Goal: Transaction & Acquisition: Purchase product/service

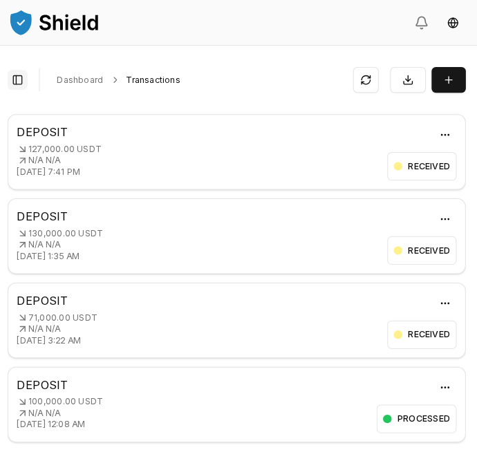
click at [30, 80] on button "Toggle Sidebar" at bounding box center [26, 77] width 19 height 19
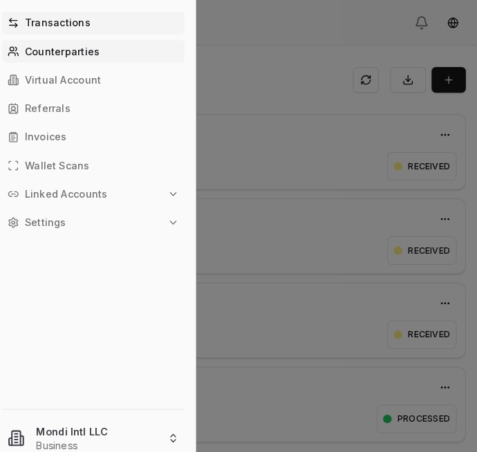
click at [71, 55] on p "Counterparties" at bounding box center [69, 50] width 73 height 10
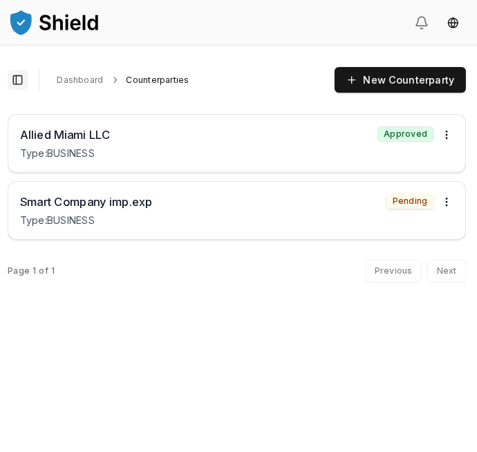
click at [30, 77] on button "Toggle Sidebar" at bounding box center [26, 77] width 19 height 19
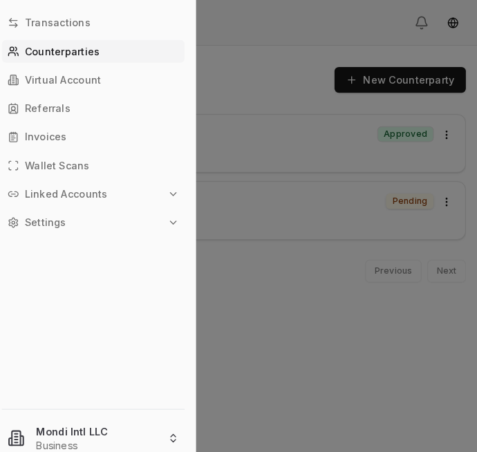
click at [66, 193] on p "Linked Accounts" at bounding box center [73, 188] width 80 height 10
click at [74, 242] on link "Bank Accounts" at bounding box center [100, 237] width 143 height 22
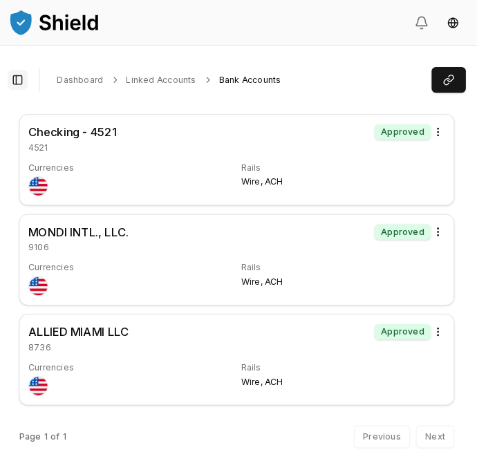
click at [34, 80] on button "Toggle Sidebar" at bounding box center [26, 77] width 19 height 19
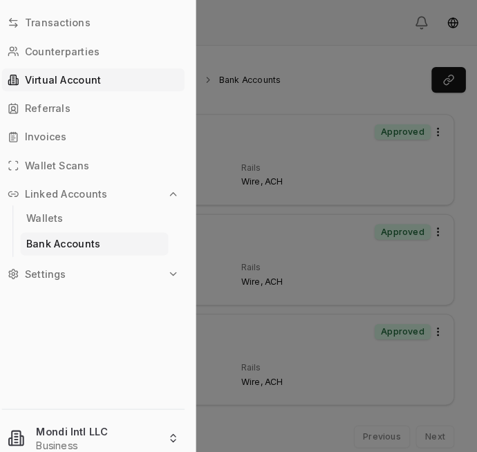
click at [60, 82] on p "Virtual Account" at bounding box center [70, 78] width 74 height 10
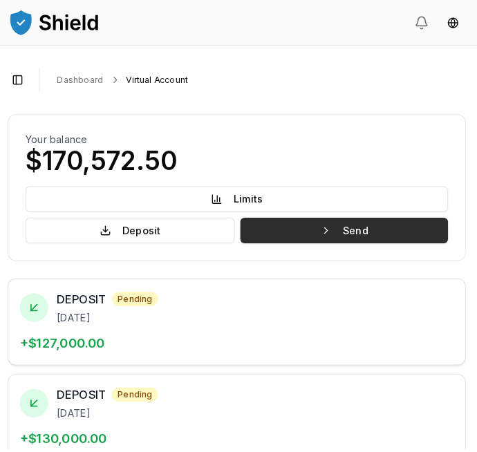
click at [359, 216] on button "Send" at bounding box center [342, 223] width 201 height 25
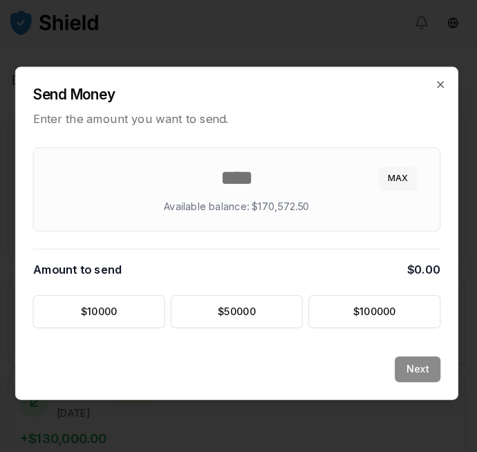
click at [396, 168] on button "MAX" at bounding box center [395, 173] width 37 height 22
type input "********"
click at [414, 358] on button "Next" at bounding box center [414, 358] width 44 height 25
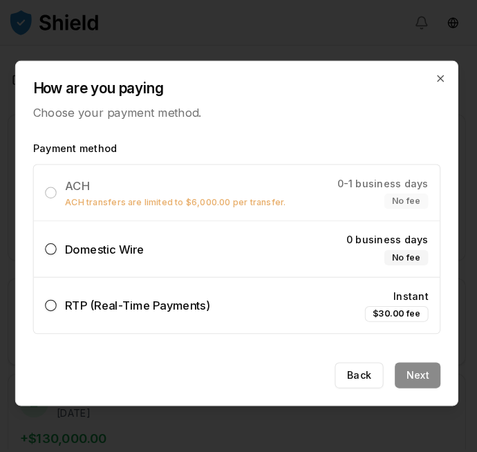
click at [62, 238] on button "Domestic Wire 0 business days No fee" at bounding box center [58, 241] width 11 height 11
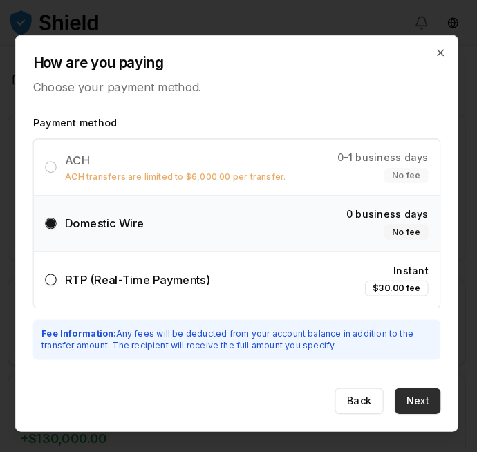
click at [423, 387] on button "Next" at bounding box center [414, 388] width 44 height 25
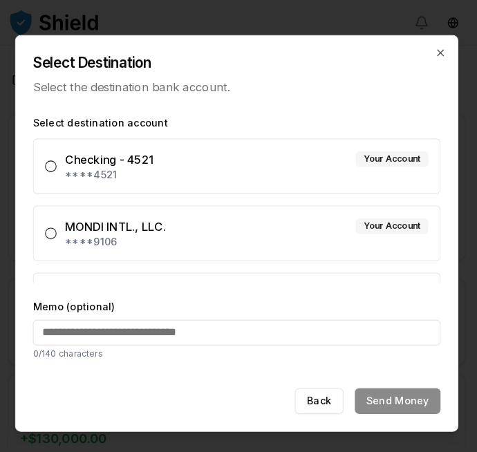
click at [60, 226] on button "MONDI INTL., LLC. Your Account ****9106" at bounding box center [58, 226] width 11 height 11
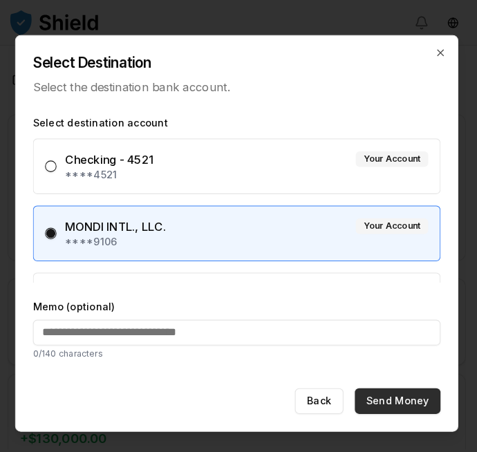
click at [405, 384] on button "Send Money" at bounding box center [395, 388] width 83 height 25
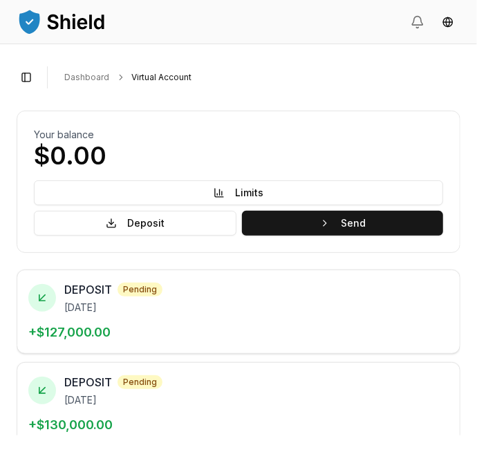
click at [87, 74] on link "Dashboard" at bounding box center [86, 77] width 45 height 11
click at [79, 73] on link "Dashboard" at bounding box center [86, 77] width 45 height 11
click at [30, 83] on button "Toggle Sidebar" at bounding box center [26, 77] width 19 height 19
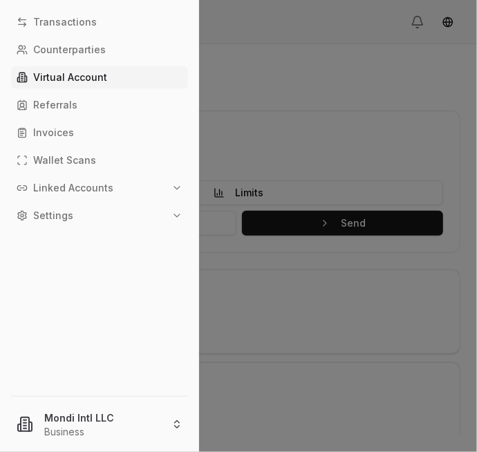
click at [419, 119] on div at bounding box center [238, 226] width 477 height 452
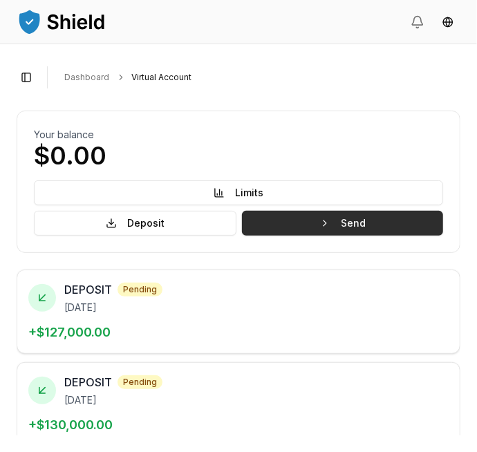
click at [381, 218] on button "Send" at bounding box center [342, 223] width 201 height 25
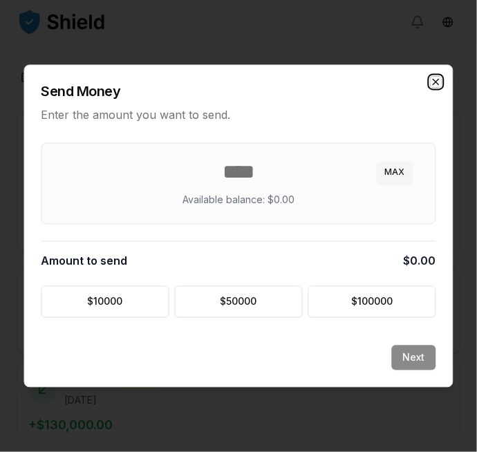
click at [436, 82] on icon "button" at bounding box center [437, 83] width 6 height 6
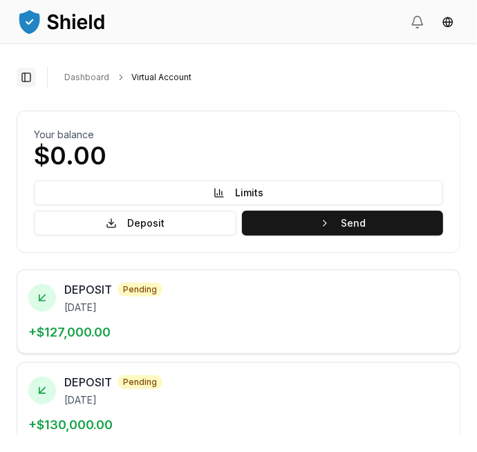
click at [28, 75] on button "Toggle Sidebar" at bounding box center [26, 77] width 19 height 19
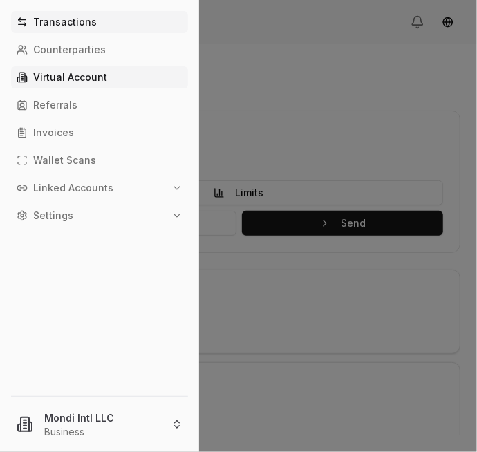
click at [42, 17] on p "Transactions" at bounding box center [65, 22] width 64 height 10
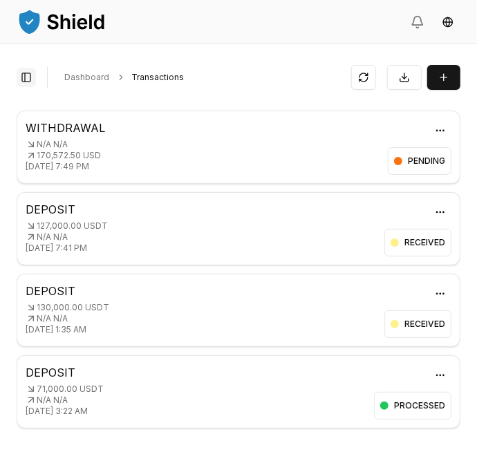
click at [28, 76] on button "Toggle Sidebar" at bounding box center [26, 77] width 19 height 19
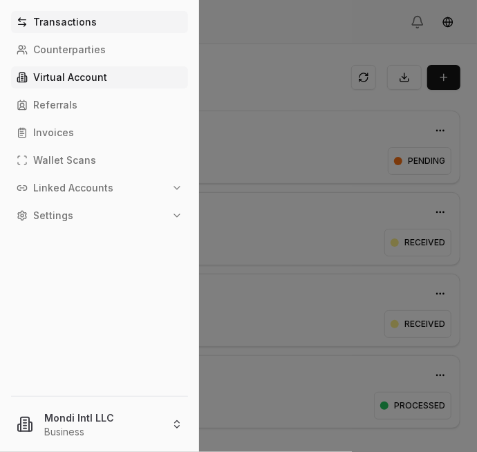
click at [66, 81] on p "Virtual Account" at bounding box center [70, 78] width 74 height 10
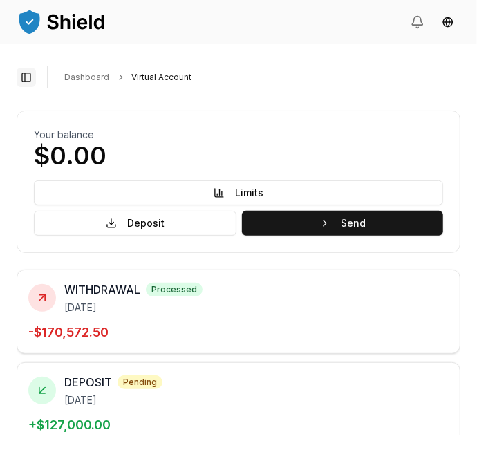
click at [27, 77] on button "Toggle Sidebar" at bounding box center [26, 77] width 19 height 19
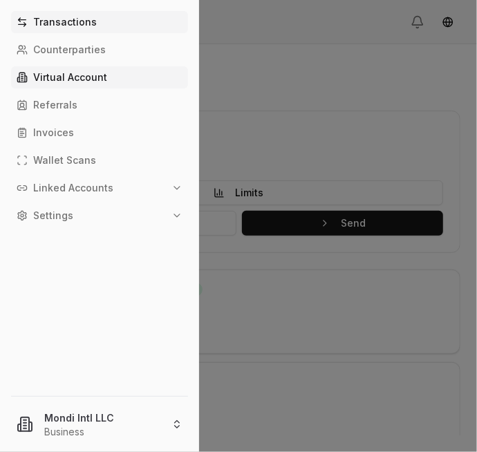
click at [54, 25] on p "Transactions" at bounding box center [65, 22] width 64 height 10
